Goal: Transaction & Acquisition: Purchase product/service

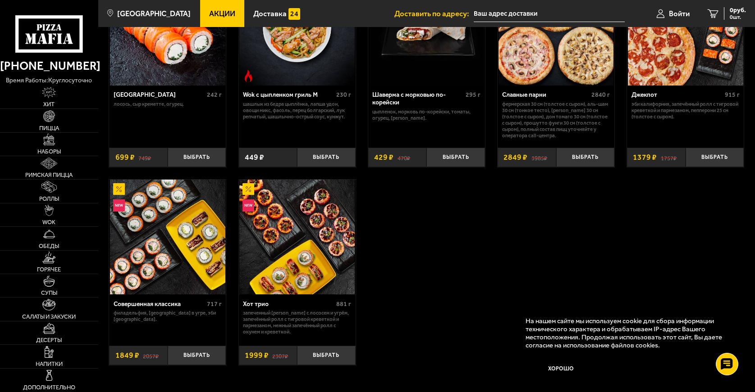
scroll to position [541, 0]
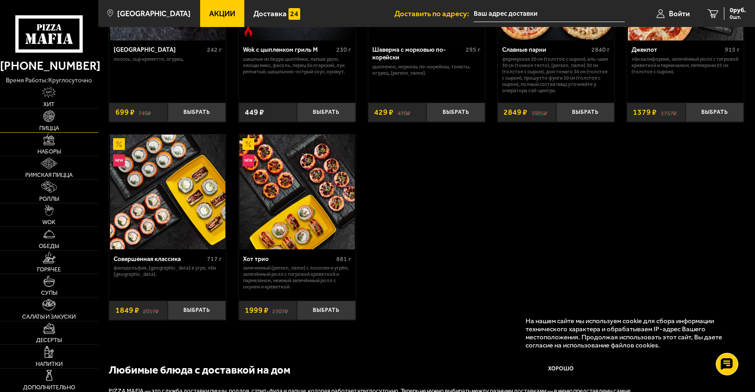
click at [44, 126] on span "Пицца" at bounding box center [49, 128] width 20 height 6
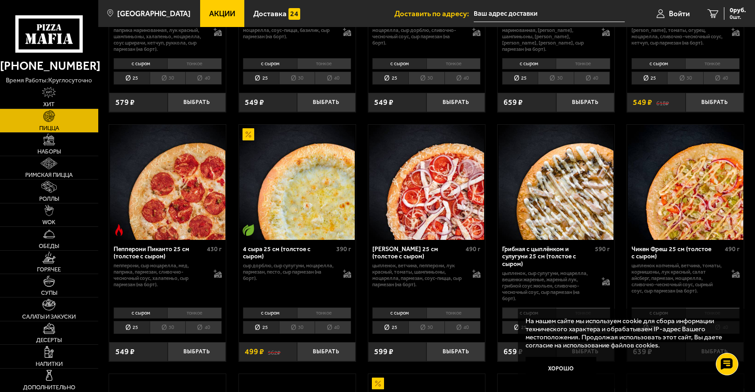
scroll to position [451, 0]
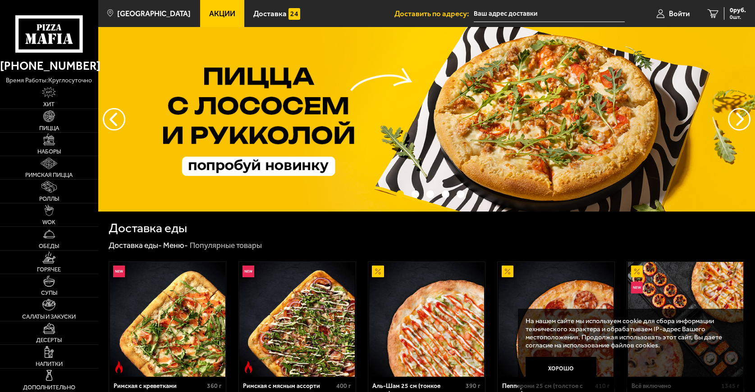
scroll to position [135, 0]
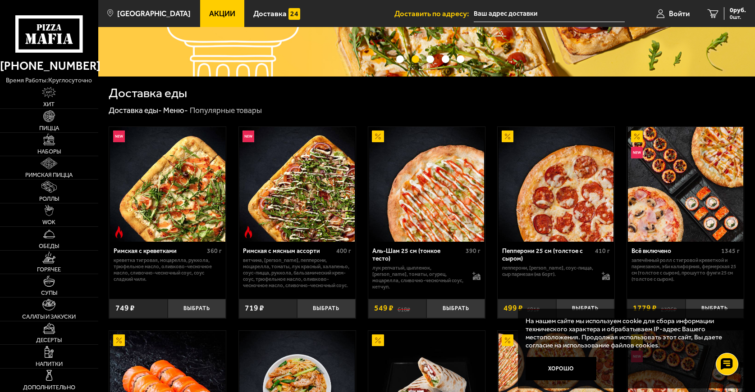
click at [173, 193] on img at bounding box center [167, 184] width 115 height 115
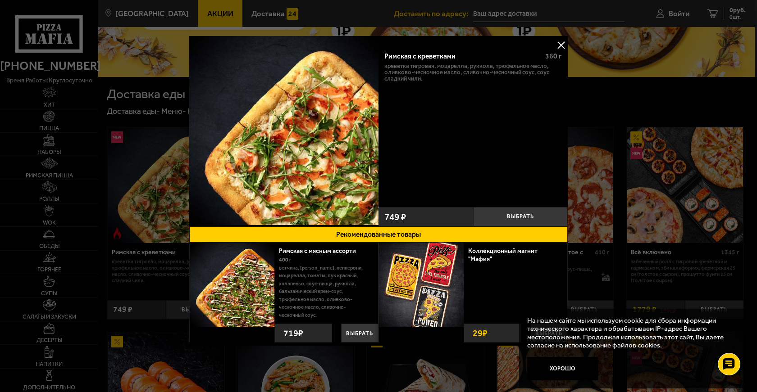
click at [560, 41] on button at bounding box center [561, 45] width 14 height 14
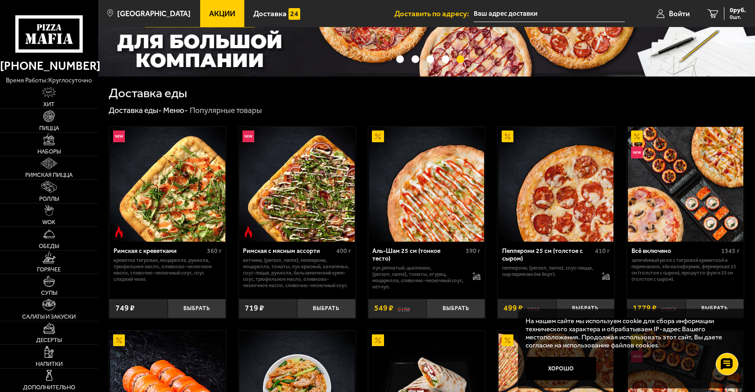
click at [428, 211] on img at bounding box center [426, 184] width 115 height 115
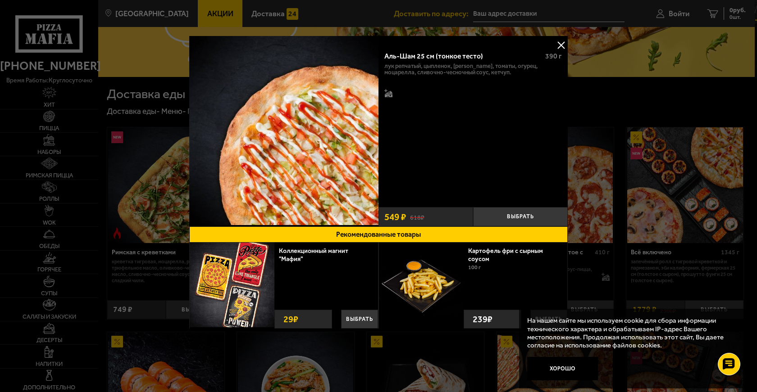
click at [557, 43] on button at bounding box center [561, 45] width 14 height 14
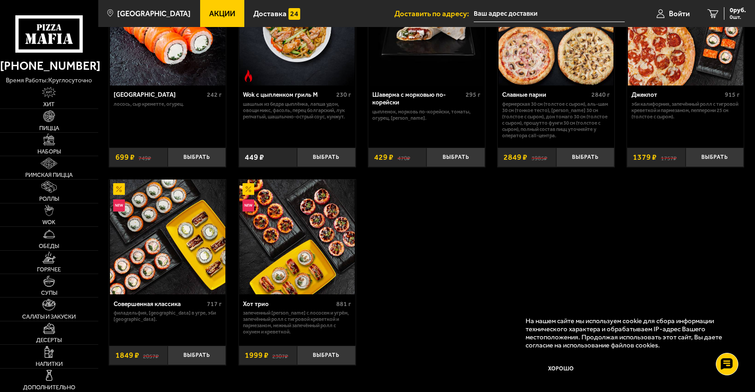
scroll to position [676, 0]
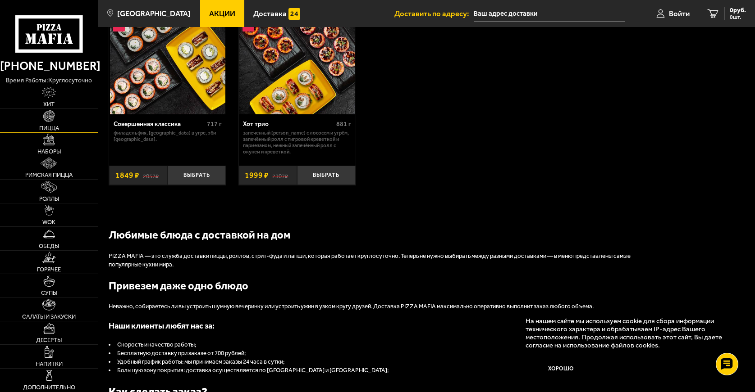
click at [53, 129] on span "Пицца" at bounding box center [49, 128] width 20 height 6
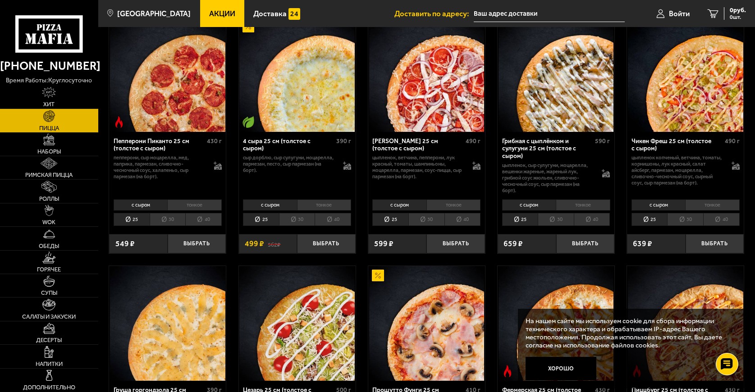
scroll to position [586, 0]
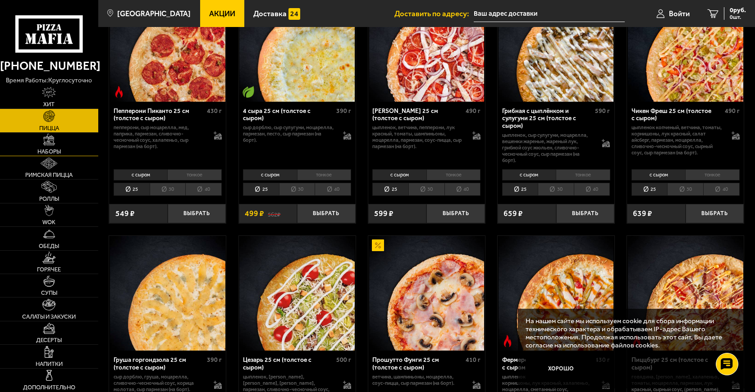
click at [44, 147] on link "Наборы" at bounding box center [49, 144] width 98 height 23
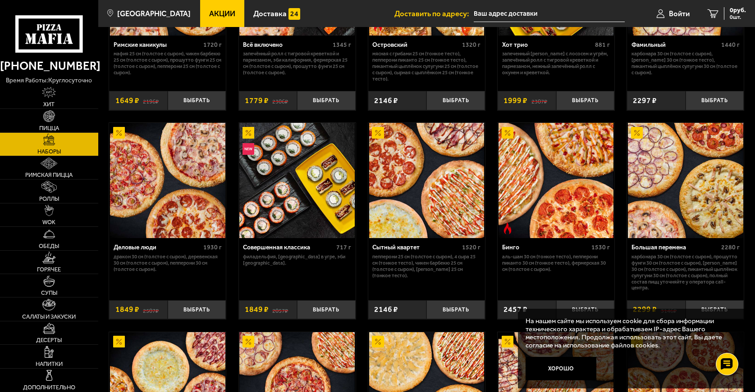
scroll to position [757, 0]
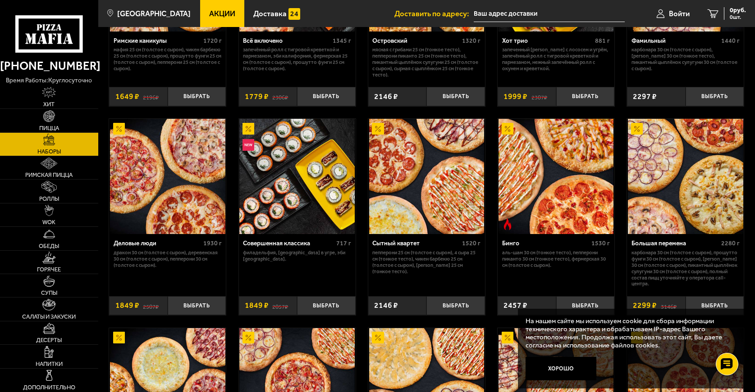
click at [176, 171] on img at bounding box center [167, 176] width 115 height 115
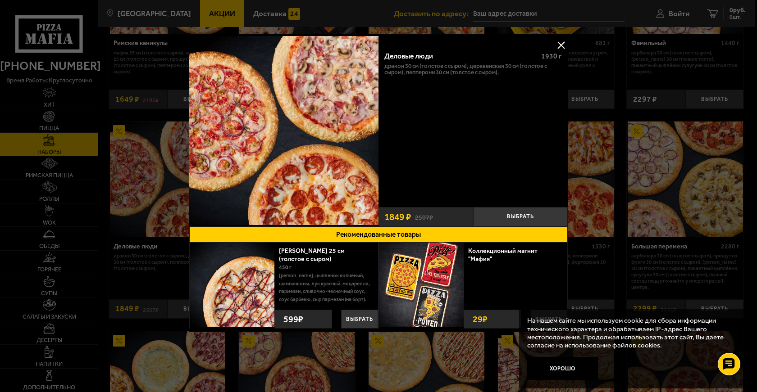
click at [561, 41] on button at bounding box center [561, 45] width 14 height 14
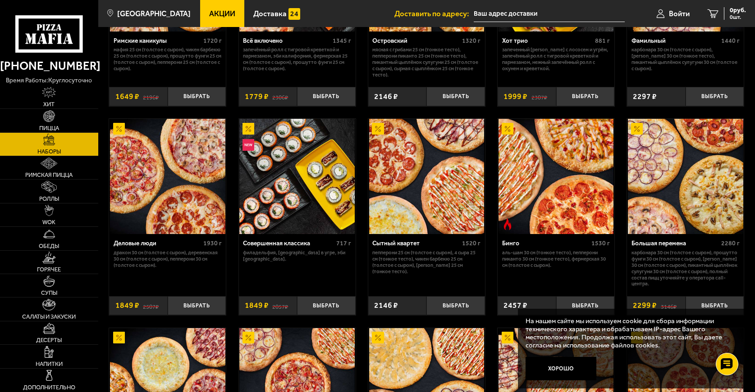
click at [417, 165] on img at bounding box center [426, 176] width 115 height 115
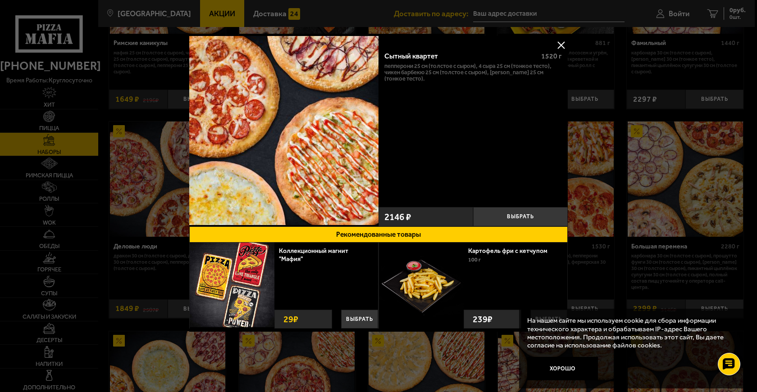
click at [308, 137] on img at bounding box center [283, 130] width 189 height 189
click at [325, 62] on img at bounding box center [283, 130] width 189 height 189
click at [562, 44] on button at bounding box center [561, 45] width 14 height 14
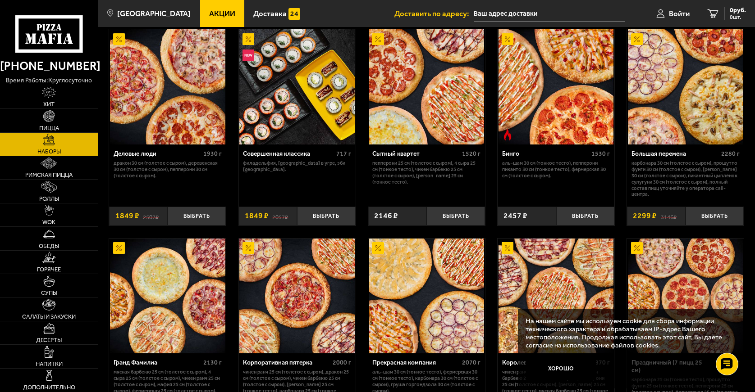
scroll to position [847, 0]
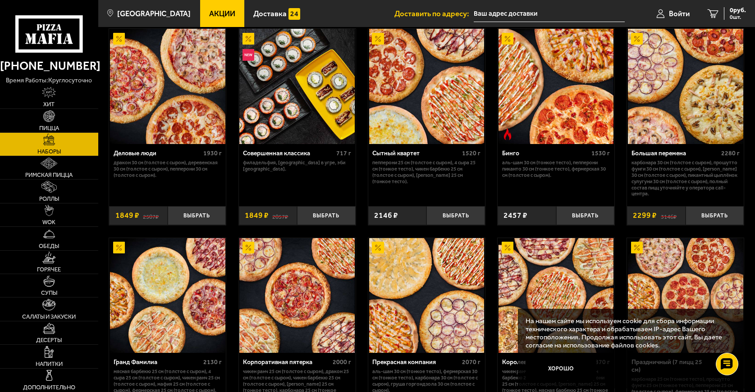
click at [657, 102] on img at bounding box center [685, 86] width 115 height 115
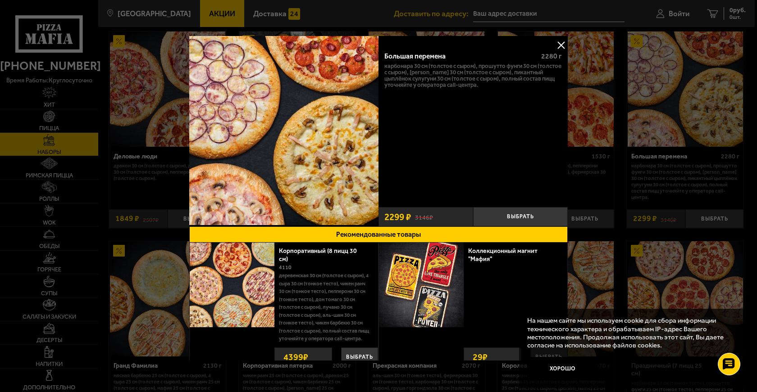
click at [560, 41] on button at bounding box center [561, 45] width 14 height 14
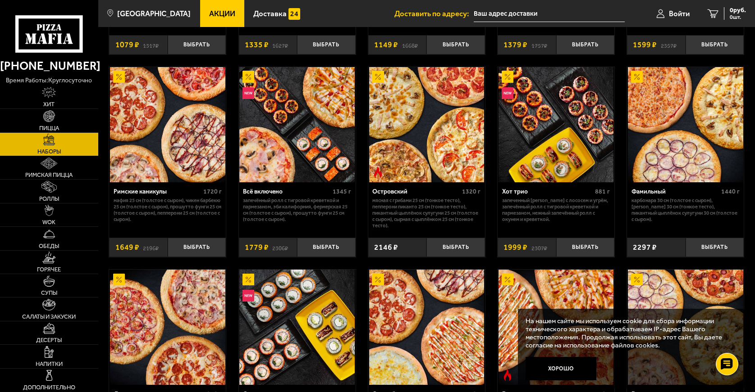
scroll to position [577, 0]
